Goal: Submit feedback/report problem: Submit feedback/report problem

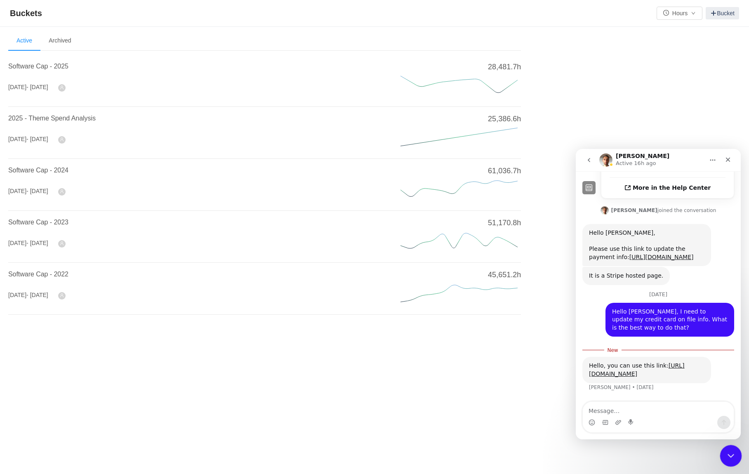
scroll to position [283, 0]
click at [728, 452] on icon "Close Intercom Messenger" at bounding box center [730, 455] width 10 height 10
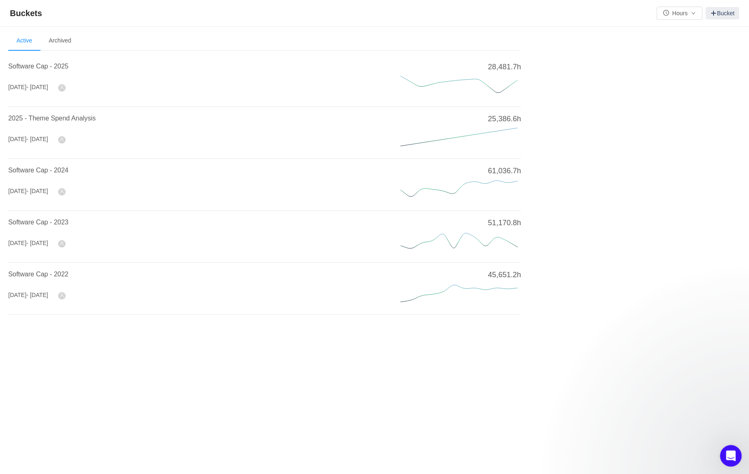
scroll to position [182, 0]
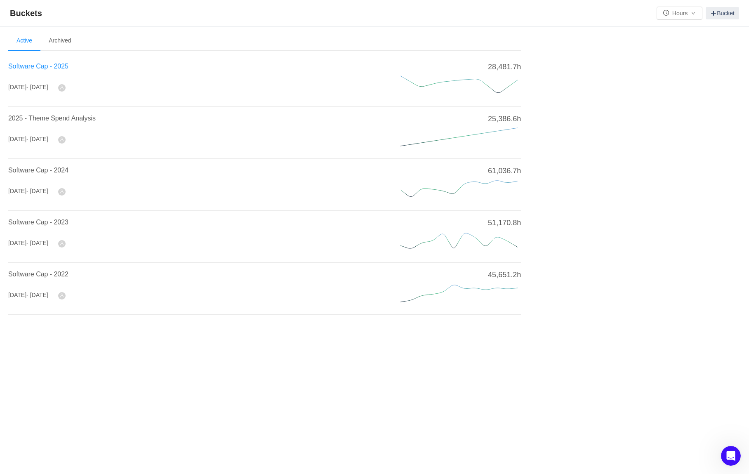
click at [53, 68] on span "Software Cap - 2025" at bounding box center [38, 66] width 60 height 7
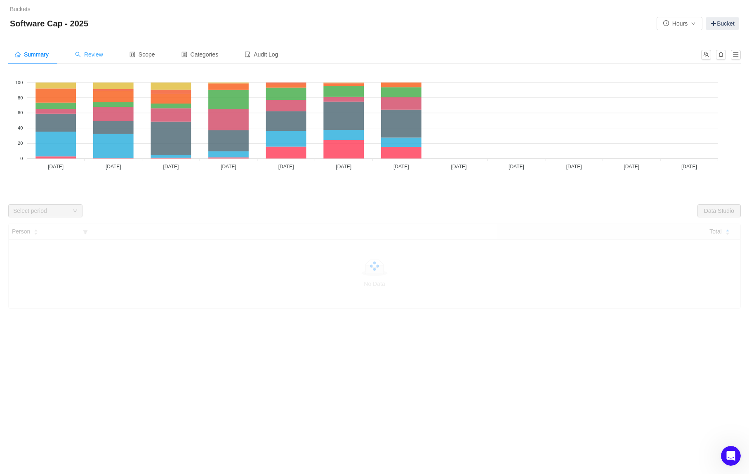
click at [91, 59] on div "Review" at bounding box center [89, 54] width 41 height 19
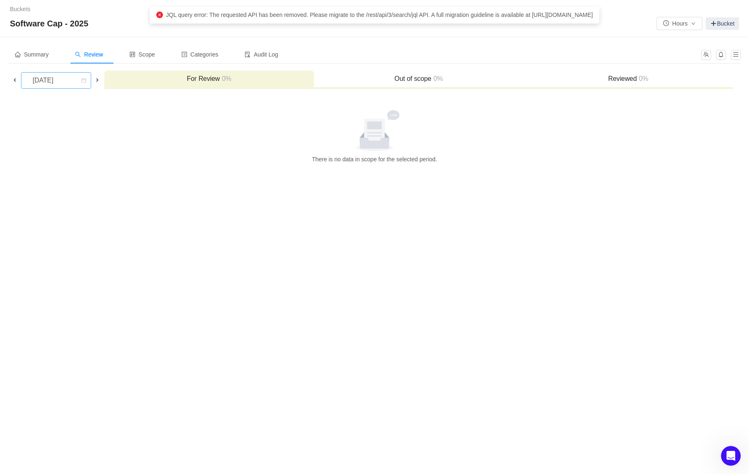
click at [86, 81] on icon "icon: calendar" at bounding box center [83, 80] width 5 height 5
click at [54, 173] on li "[DATE]" at bounding box center [62, 176] width 83 height 13
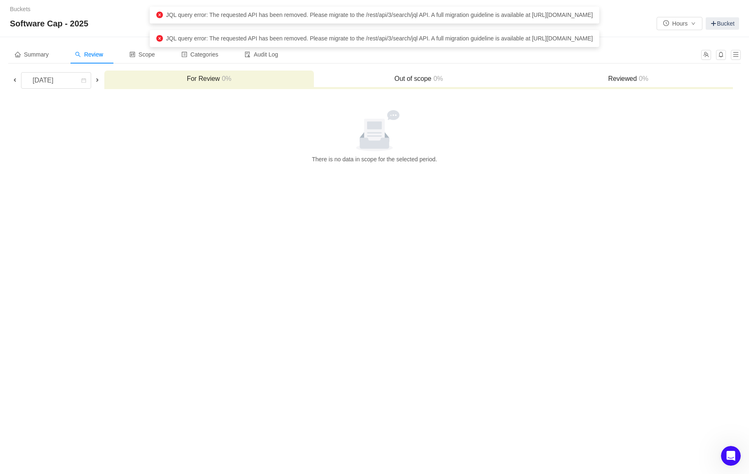
click at [645, 134] on div at bounding box center [375, 130] width 726 height 41
click at [648, 191] on div "Buckets / / Software Cap - 2025 Hours Bucket Summary Review Scope Categories Au…" at bounding box center [374, 237] width 749 height 474
click at [560, 123] on div at bounding box center [375, 130] width 726 height 41
click at [735, 53] on button "button" at bounding box center [736, 55] width 10 height 10
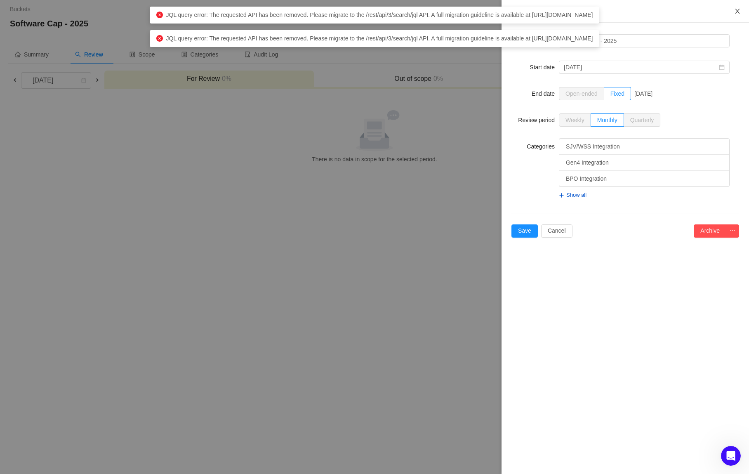
click at [735, 13] on icon "icon: close" at bounding box center [738, 11] width 7 height 7
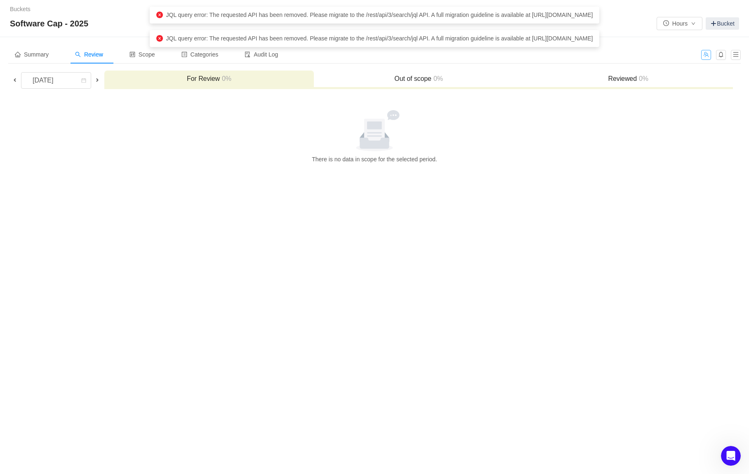
click at [704, 58] on button "button" at bounding box center [707, 55] width 10 height 10
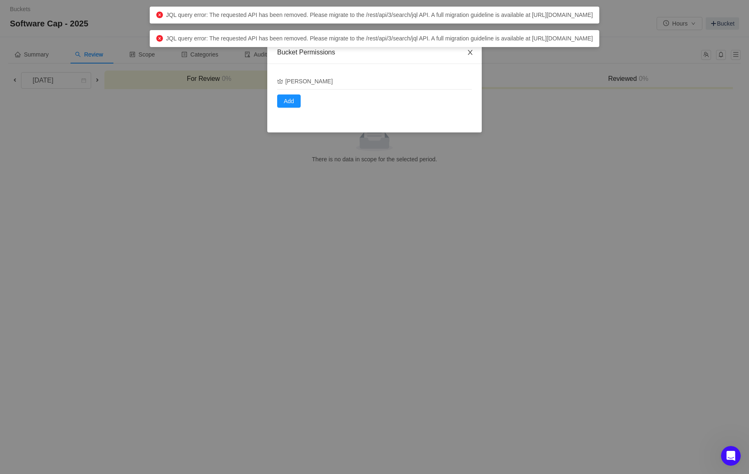
click at [473, 54] on icon "icon: close" at bounding box center [470, 52] width 7 height 7
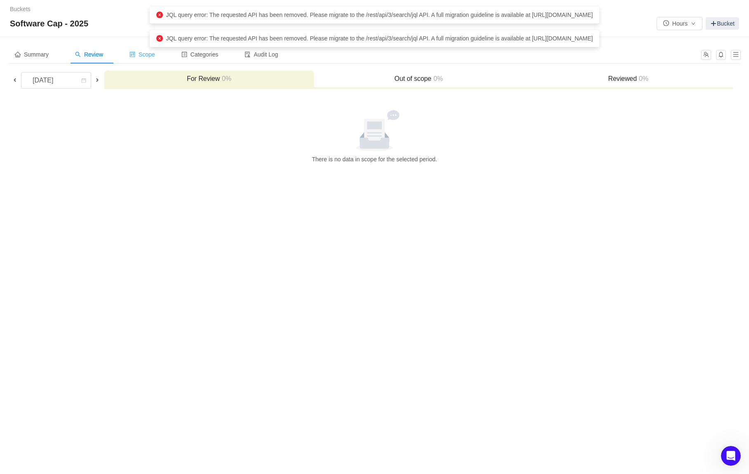
click at [151, 59] on div "Scope" at bounding box center [142, 54] width 39 height 19
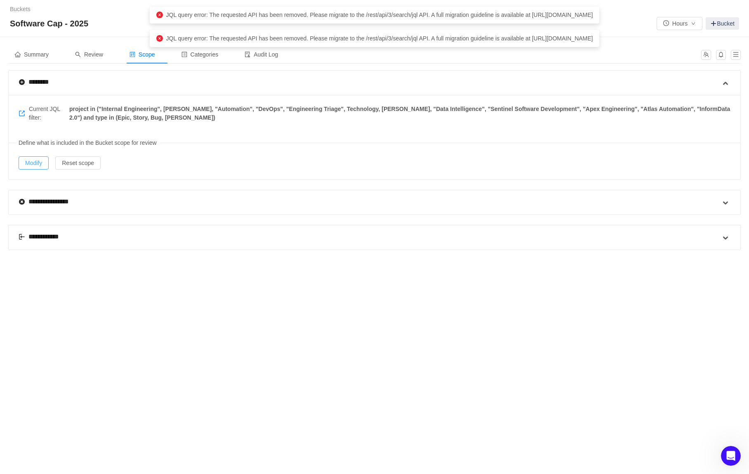
click at [39, 163] on button "Modify" at bounding box center [34, 162] width 30 height 13
click at [95, 60] on div "Review" at bounding box center [89, 54] width 41 height 19
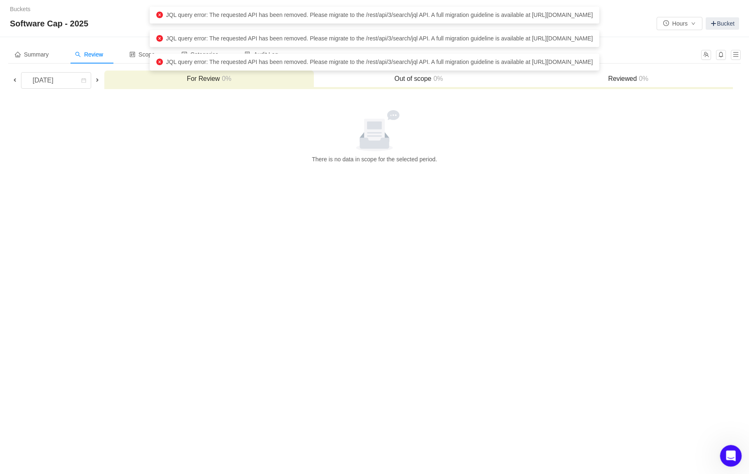
click at [735, 454] on icon "Open Intercom Messenger" at bounding box center [730, 455] width 14 height 14
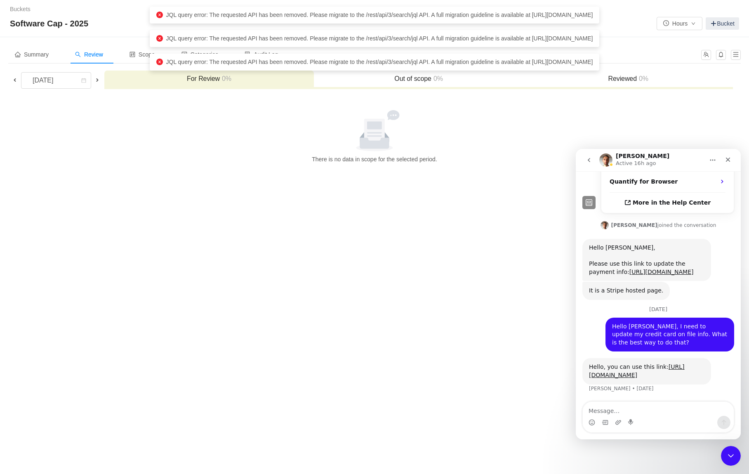
scroll to position [269, 0]
click at [630, 412] on textarea "Message…" at bounding box center [658, 409] width 151 height 14
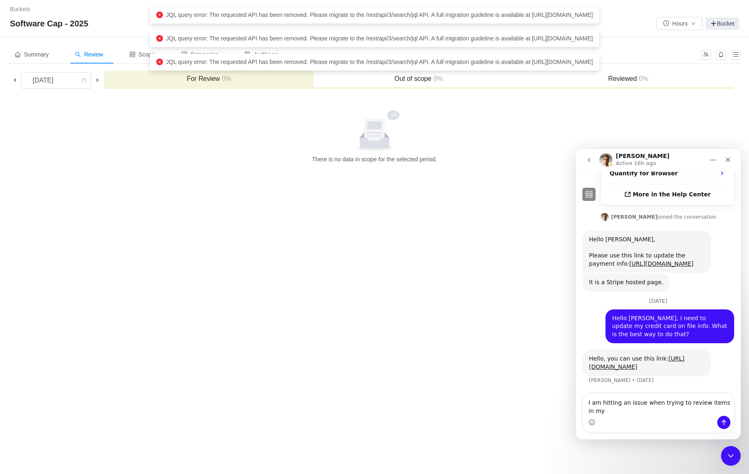
scroll to position [277, 0]
type textarea "I am hitting an issue when trying to review items in my bucket"
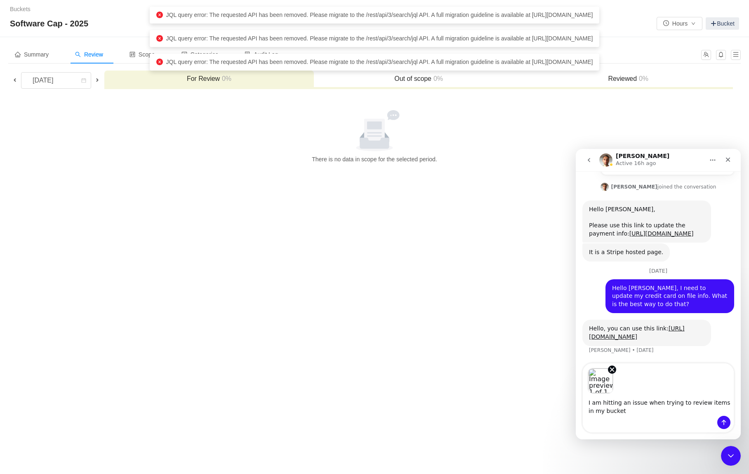
scroll to position [307, 0]
type textarea "I am hitting an issue when trying to review items in my bucket."
click at [725, 424] on icon "Send a message…" at bounding box center [724, 422] width 7 height 7
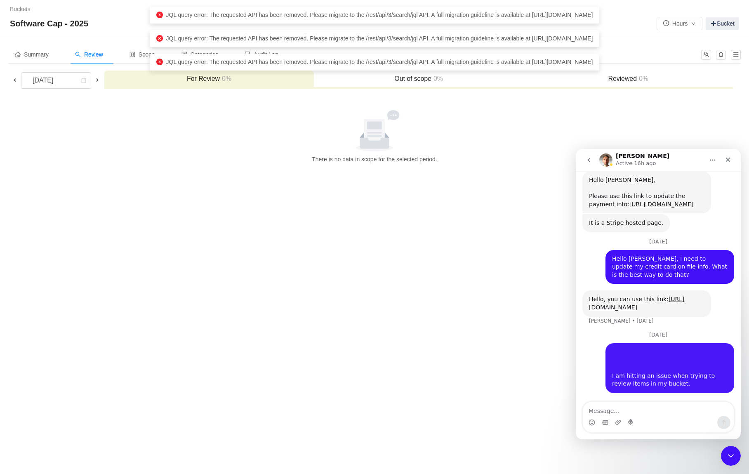
scroll to position [337, 0]
